Goal: Find specific page/section: Find specific page/section

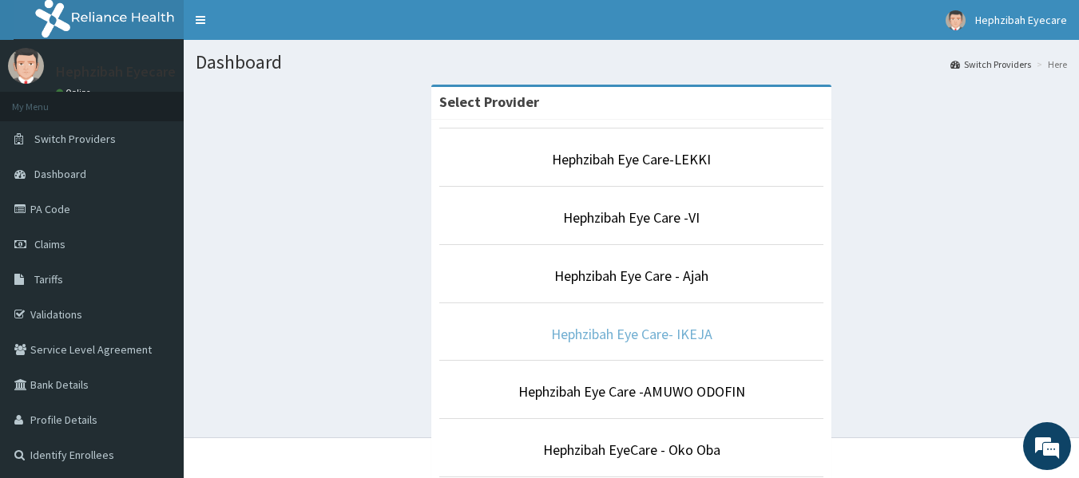
click at [637, 332] on link "Hephzibah Eye Care- IKEJA" at bounding box center [631, 334] width 161 height 18
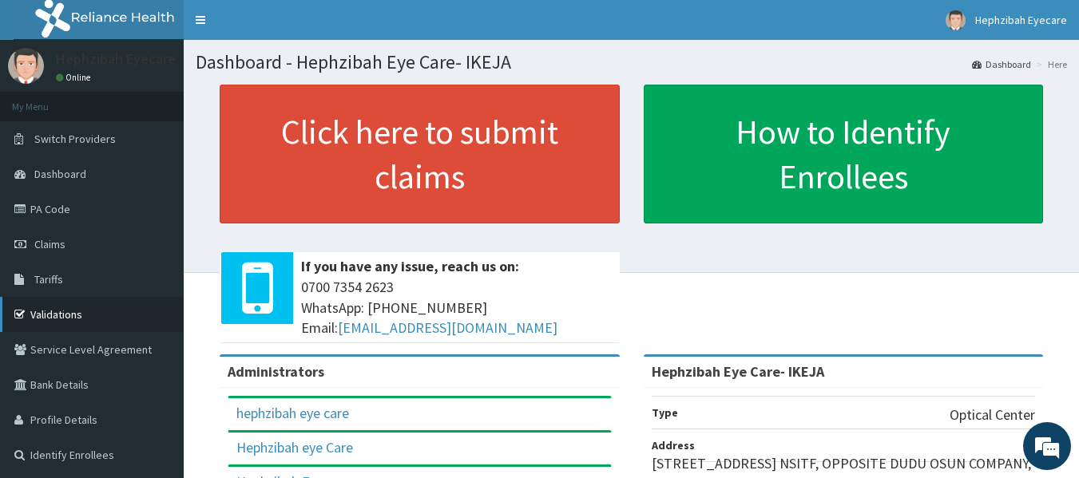
click at [88, 317] on link "Validations" at bounding box center [92, 314] width 184 height 35
